Goal: Check status: Check status

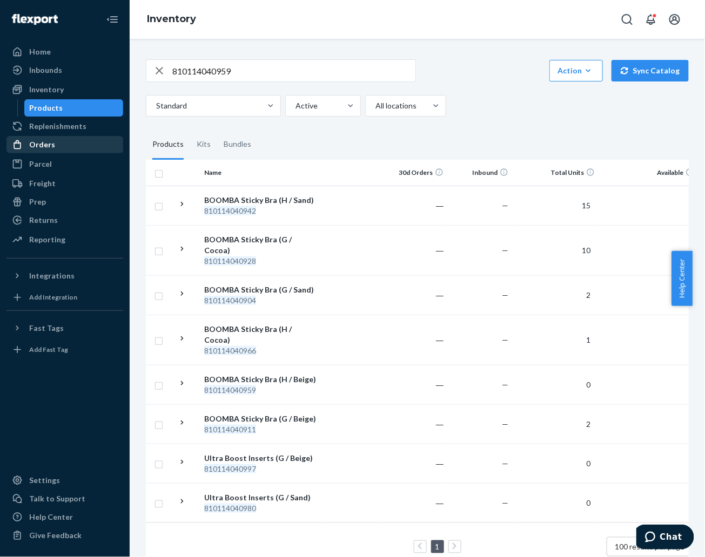
click at [52, 142] on div "Orders" at bounding box center [42, 144] width 26 height 11
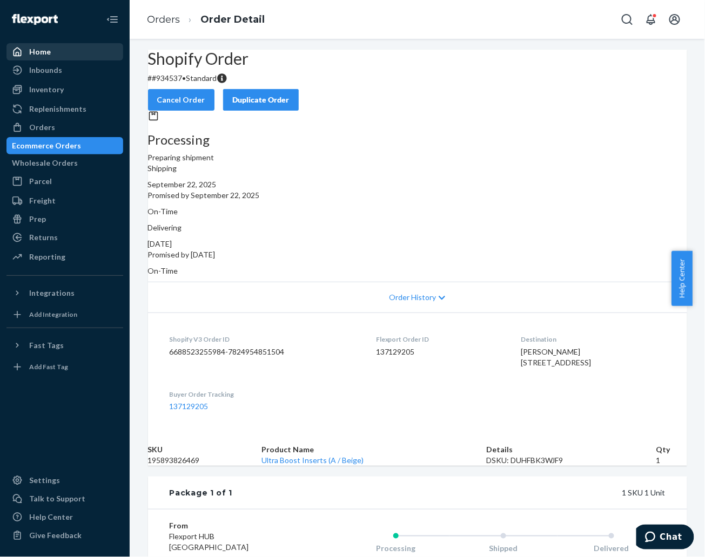
click at [35, 51] on div "Home" at bounding box center [40, 51] width 22 height 11
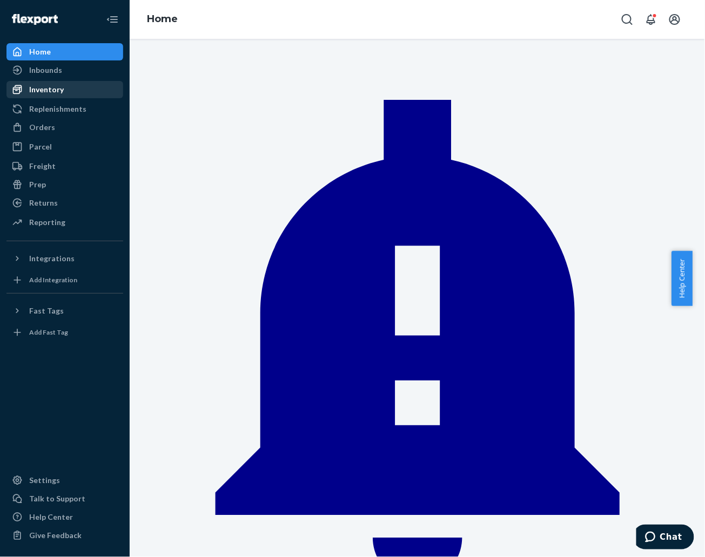
click at [77, 91] on div "Inventory" at bounding box center [65, 89] width 115 height 15
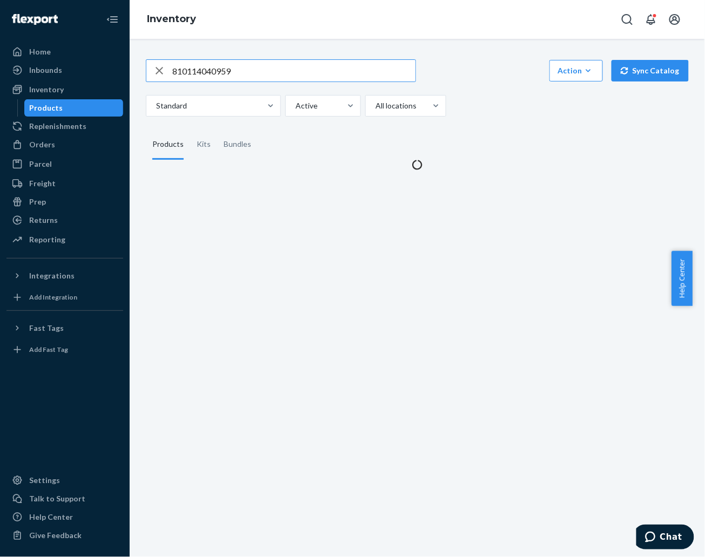
click at [272, 71] on input "810114040959" at bounding box center [293, 71] width 243 height 22
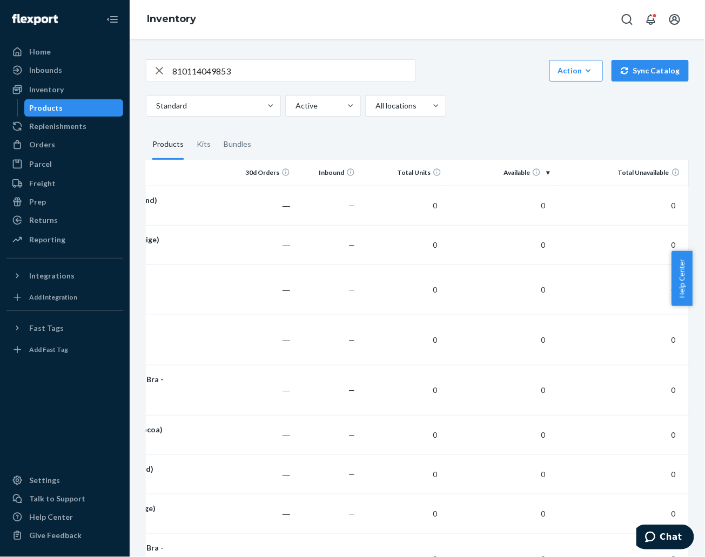
scroll to position [0, 158]
click at [352, 70] on input "810114049853" at bounding box center [293, 71] width 243 height 22
click at [351, 70] on input "810114049853" at bounding box center [293, 71] width 243 height 22
paste input "921"
type input "810114049921"
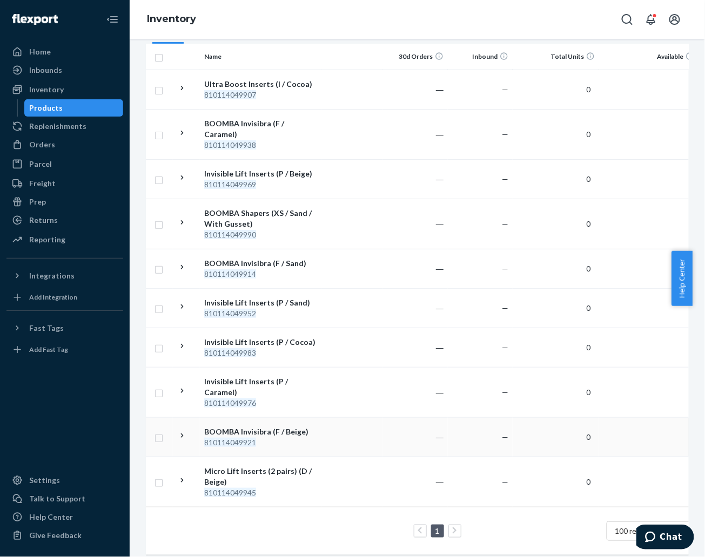
scroll to position [0, 153]
